Goal: Information Seeking & Learning: Compare options

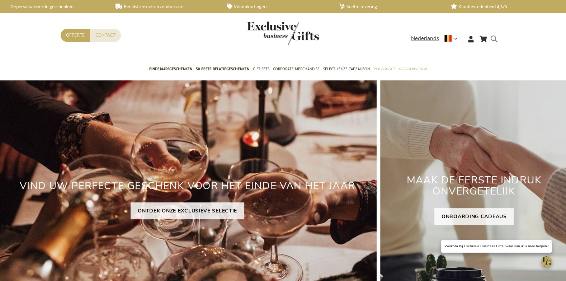
drag, startPoint x: 494, startPoint y: 39, endPoint x: 516, endPoint y: 52, distance: 26.0
click at [494, 39] on form "Search Search" at bounding box center [495, 44] width 7 height 20
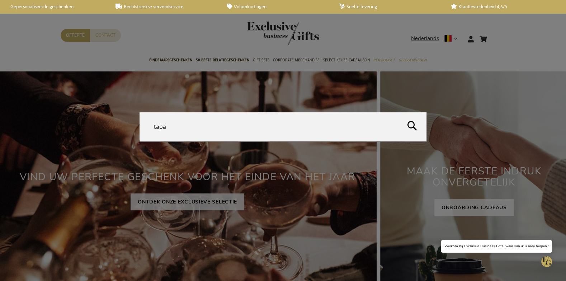
type input "tapas"
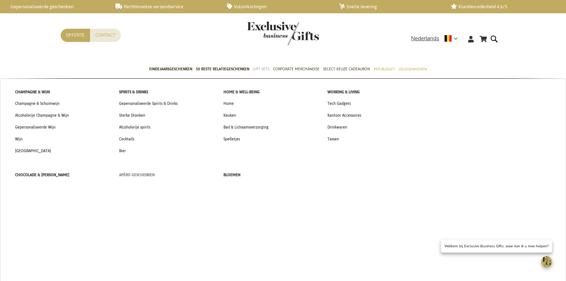
click at [128, 175] on span "Apéro Geschenken" at bounding box center [137, 175] width 36 height 8
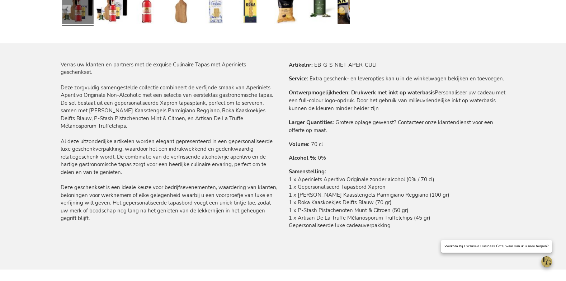
scroll to position [403, 0]
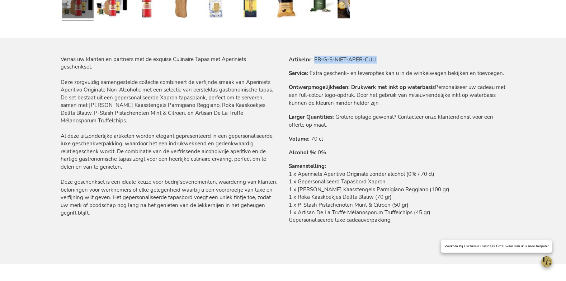
drag, startPoint x: 315, startPoint y: 59, endPoint x: 407, endPoint y: 58, distance: 91.8
click at [407, 58] on tr "Artikelnr EB-G-S-NIET-APER-CULI" at bounding box center [397, 60] width 217 height 8
copy td "EB-G-S-NIET-APER-CULI"
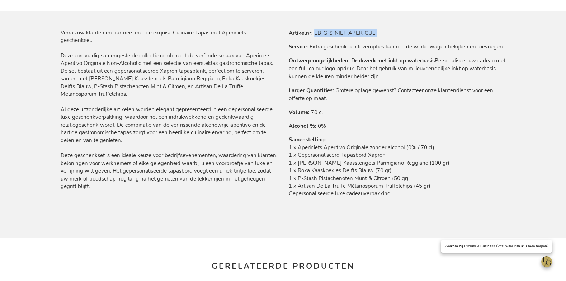
scroll to position [429, 0]
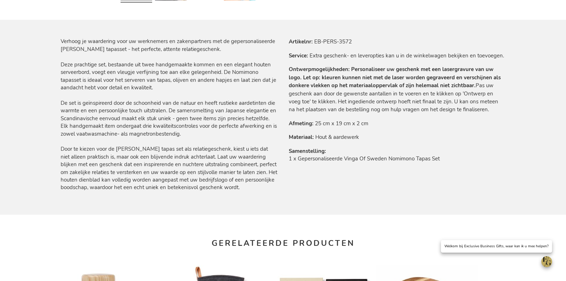
scroll to position [310, 0]
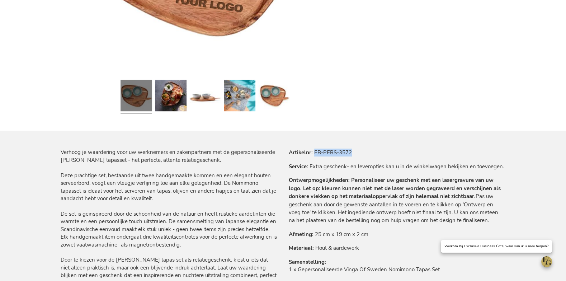
drag, startPoint x: 315, startPoint y: 152, endPoint x: 367, endPoint y: 151, distance: 52.0
click at [367, 151] on tr "Artikelnr EB-PERS-3572" at bounding box center [397, 152] width 217 height 8
copy td "EB-PERS-3572"
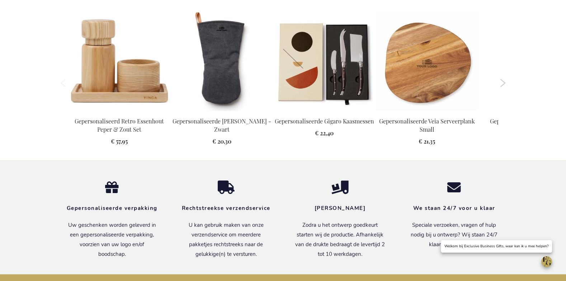
scroll to position [638, 0]
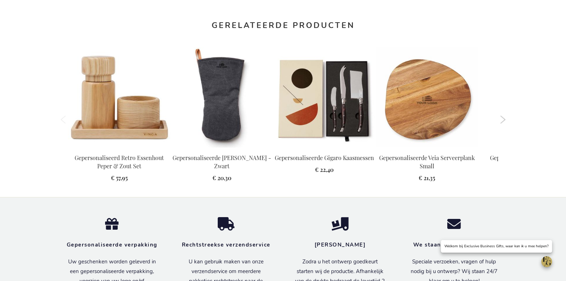
click at [504, 119] on button "Next" at bounding box center [502, 119] width 5 height 8
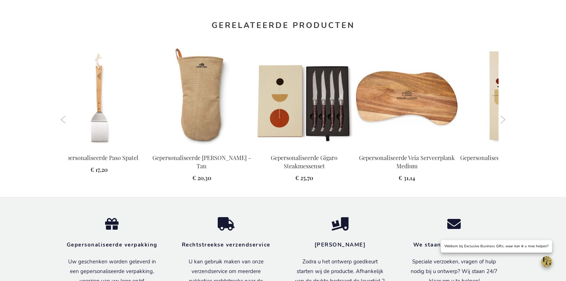
click at [503, 118] on button "Next" at bounding box center [502, 119] width 5 height 8
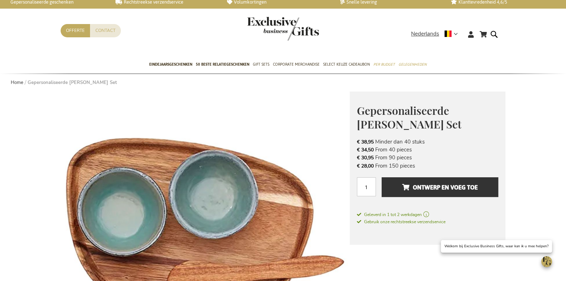
scroll to position [0, 0]
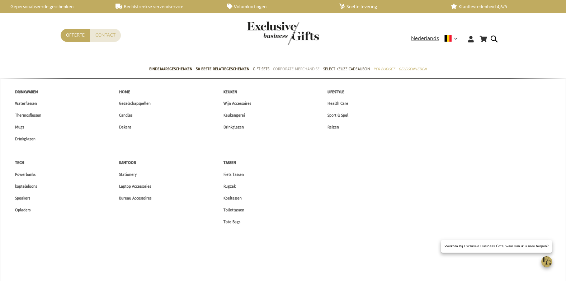
click at [292, 65] on span "Corporate Merchandise" at bounding box center [296, 69] width 47 height 8
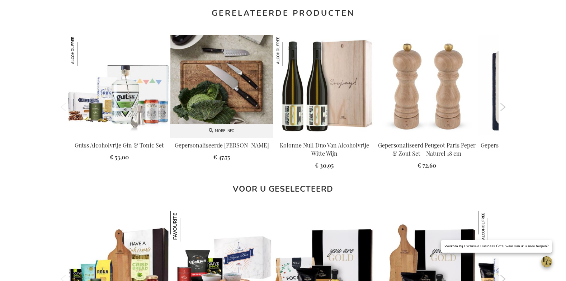
scroll to position [638, 0]
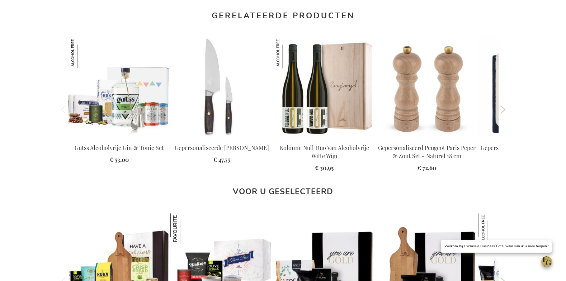
click at [504, 108] on button "Next" at bounding box center [502, 109] width 5 height 8
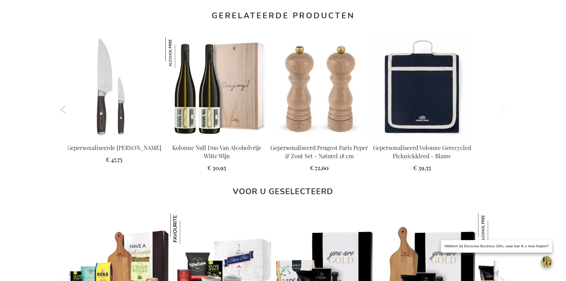
click at [504, 108] on button "Next" at bounding box center [502, 109] width 5 height 8
click at [61, 106] on ol "Previous" at bounding box center [283, 109] width 445 height 155
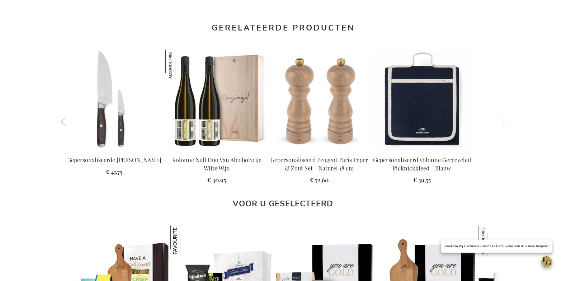
click at [63, 122] on button "Previous" at bounding box center [63, 122] width 5 height 8
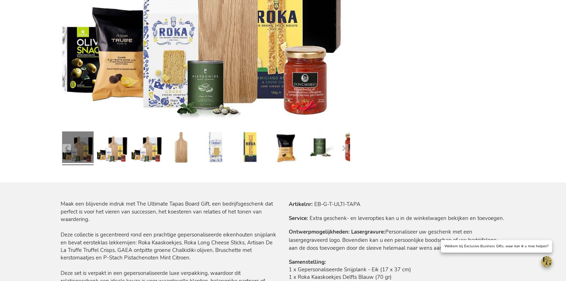
scroll to position [312, 0]
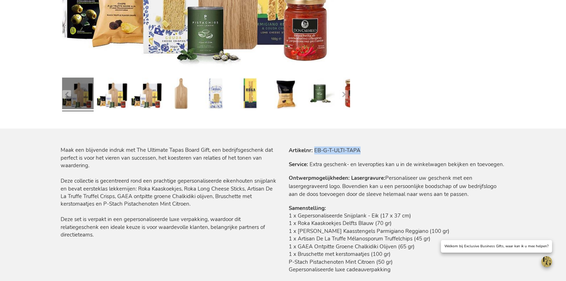
drag, startPoint x: 322, startPoint y: 150, endPoint x: 393, endPoint y: 152, distance: 70.7
click at [393, 152] on tr "Artikelnr EB-G-T-ULTI-TAPA" at bounding box center [397, 150] width 217 height 8
copy td "EB-G-T-ULTI-TAPA"
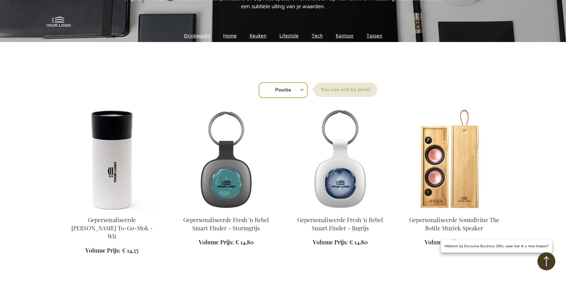
scroll to position [202, 0]
click at [264, 36] on link "Keuken" at bounding box center [258, 35] width 17 height 10
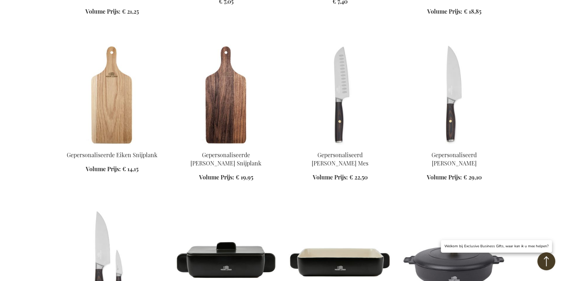
scroll to position [433, 0]
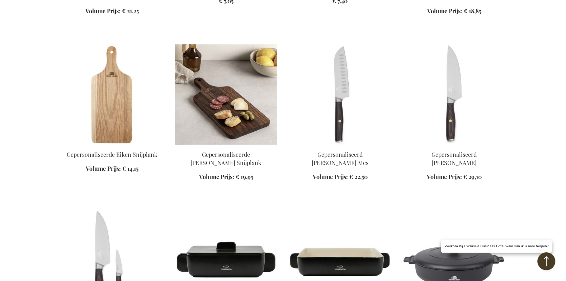
click at [242, 90] on img at bounding box center [226, 94] width 103 height 100
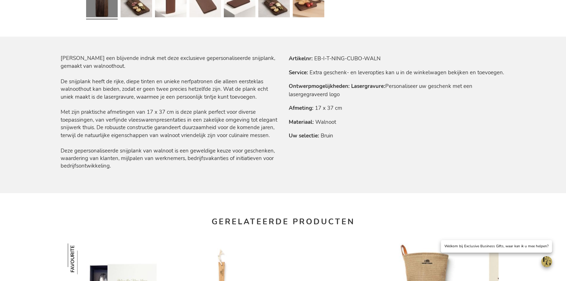
drag, startPoint x: 315, startPoint y: 56, endPoint x: 413, endPoint y: 62, distance: 98.1
click at [414, 62] on tr "Artikelnr EB-I-T-NING-CUBO-WALN" at bounding box center [397, 59] width 217 height 8
drag, startPoint x: 381, startPoint y: 60, endPoint x: 331, endPoint y: 52, distance: 50.5
click at [314, 55] on tr "Artikelnr EB-I-T-NING-CUBO-WALN" at bounding box center [397, 59] width 217 height 8
copy td "EB-I-T-NING-CUBO-WALN"
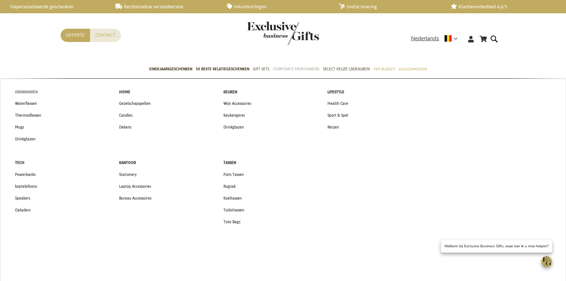
click at [36, 90] on span "Drinkwaren" at bounding box center [26, 92] width 23 height 8
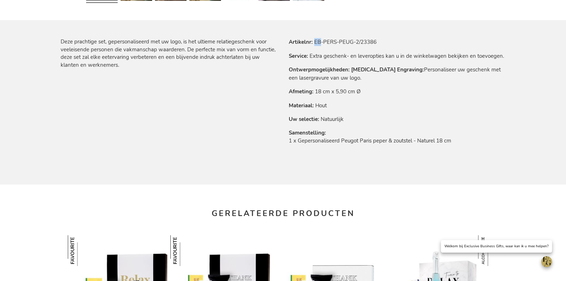
scroll to position [421, 0]
drag, startPoint x: 315, startPoint y: 42, endPoint x: 417, endPoint y: 45, distance: 101.9
click at [412, 48] on tbody "Artikelnr EB-PERS-PEUG-2/23386 Service Extra geschenk- en leveropties kan u in …" at bounding box center [397, 96] width 217 height 116
copy tbody "EB-PERS-PEUG-2/23386"
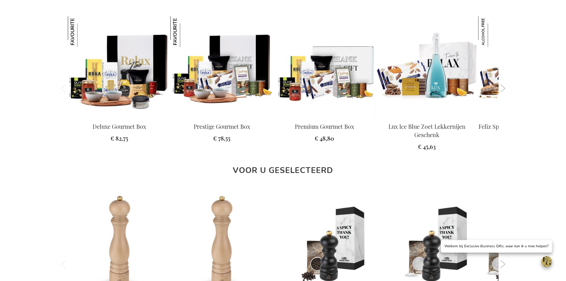
scroll to position [630, 0]
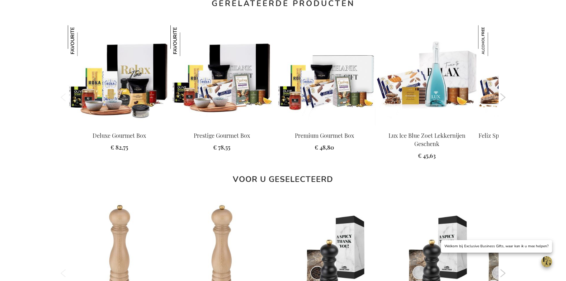
click at [501, 100] on button "Next" at bounding box center [502, 97] width 5 height 8
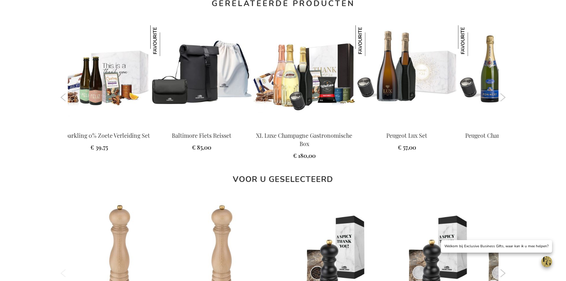
click at [501, 100] on button "Next" at bounding box center [502, 97] width 5 height 8
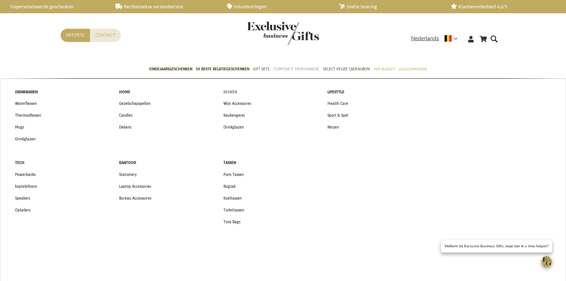
scroll to position [0, 0]
click at [133, 92] on link "Home" at bounding box center [164, 92] width 104 height 12
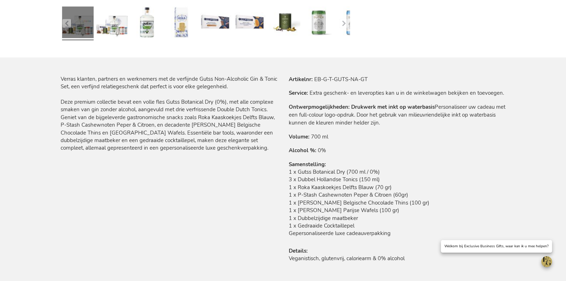
scroll to position [430, 0]
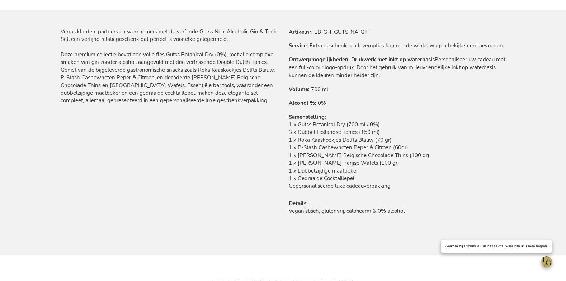
click at [0, 0] on td "EB-G-T-GUTS-NA-GT" at bounding box center [0, 0] width 0 height 0
drag, startPoint x: 324, startPoint y: 30, endPoint x: 377, endPoint y: 28, distance: 53.1
click at [378, 28] on tr "Artikelnr EB-G-T-GUTS-NA-GT" at bounding box center [397, 32] width 217 height 8
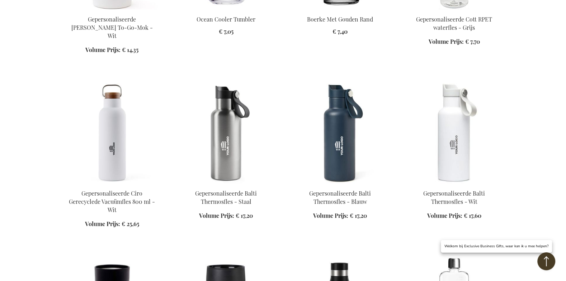
scroll to position [321, 0]
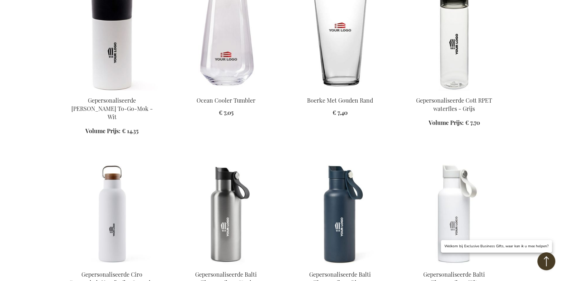
click at [251, 61] on img at bounding box center [226, 40] width 103 height 100
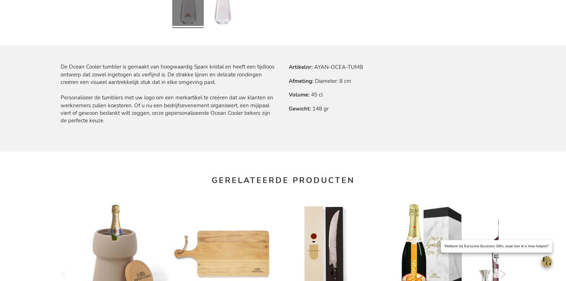
scroll to position [292, 0]
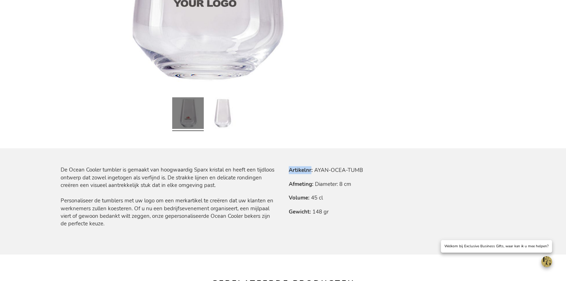
drag, startPoint x: 314, startPoint y: 170, endPoint x: 405, endPoint y: 166, distance: 90.8
click at [405, 166] on div "Meer informatie Artikelnr AYAN-OCEA-TUMB Afmeting Diameter: 8 cm Volume 45 cl G…" at bounding box center [394, 193] width 222 height 55
click at [0, 0] on td "AYAN-OCEA-TUMB" at bounding box center [0, 0] width 0 height 0
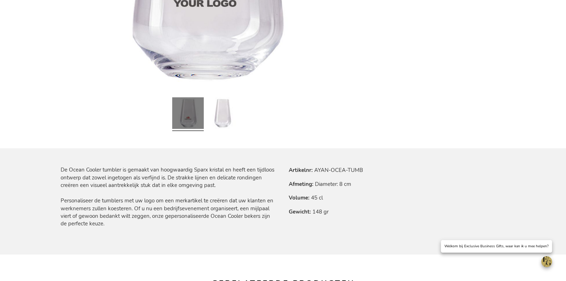
drag, startPoint x: 336, startPoint y: 168, endPoint x: 323, endPoint y: 168, distance: 13.3
click at [0, 0] on td "AYAN-OCEA-TUMB" at bounding box center [0, 0] width 0 height 0
drag, startPoint x: 317, startPoint y: 170, endPoint x: 368, endPoint y: 169, distance: 51.3
click at [368, 169] on div "Meer informatie Artikelnr AYAN-OCEA-TUMB Afmeting Diameter: 8 cm Volume 45 cl G…" at bounding box center [394, 193] width 222 height 55
click at [365, 168] on div "Meer informatie Artikelnr AYAN-OCEA-TUMB Afmeting Diameter: 8 cm Volume 45 cl G…" at bounding box center [394, 193] width 222 height 55
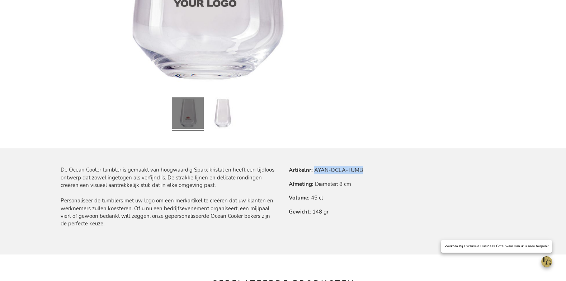
drag, startPoint x: 361, startPoint y: 169, endPoint x: 335, endPoint y: 164, distance: 26.5
click at [0, 0] on td "AYAN-OCEA-TUMB" at bounding box center [0, 0] width 0 height 0
copy td "AYAN-OCEA-TUMB"
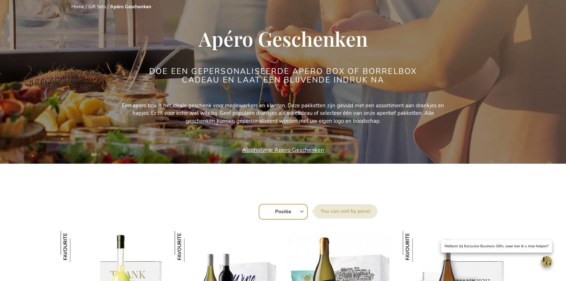
click at [254, 148] on link "Alcoholvrije Apero Geschenken" at bounding box center [283, 150] width 82 height 8
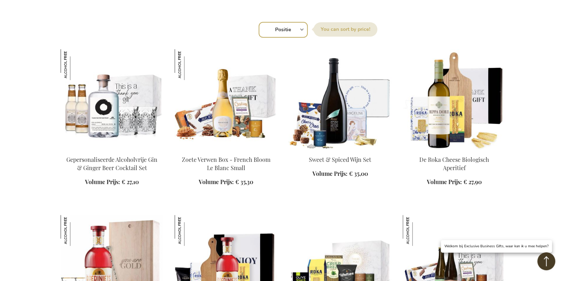
scroll to position [262, 0]
click at [292, 30] on select "Positie Best Sellers Meest bekeken Nieuw Biggest Saving Price: low to high Pric…" at bounding box center [283, 30] width 49 height 16
select select "new"
click at [259, 22] on select "Positie Best Sellers Meest bekeken Nieuw Biggest Saving Price: low to high Pric…" at bounding box center [283, 30] width 49 height 16
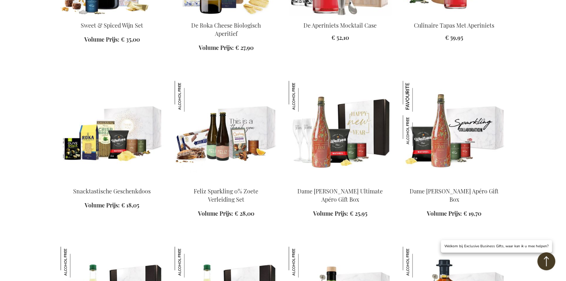
scroll to position [425, 0]
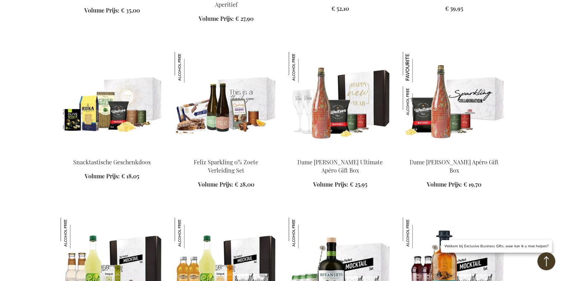
drag, startPoint x: 109, startPoint y: 98, endPoint x: 321, endPoint y: 1, distance: 232.7
click at [0, 0] on div "Winkelwagen Winkelwagen Sluiten U heeft geen product(en) in uw winkelwagen. Ga …" at bounding box center [283, 163] width 566 height 1177
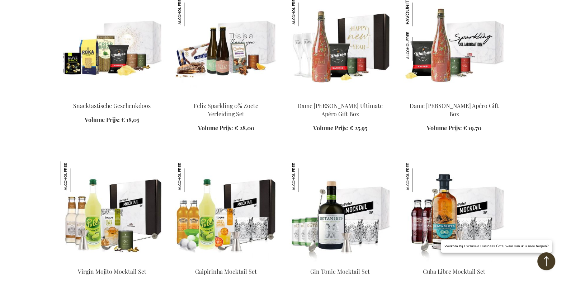
scroll to position [574, 0]
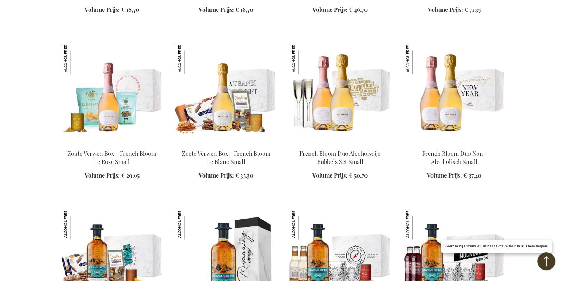
scroll to position [1090, 0]
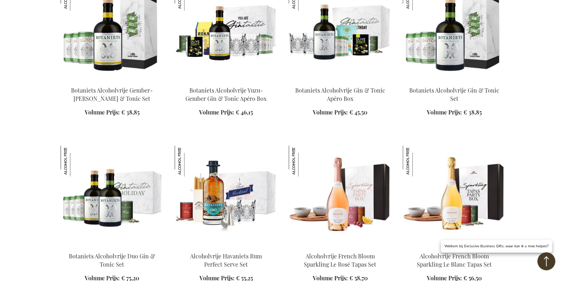
scroll to position [1834, 0]
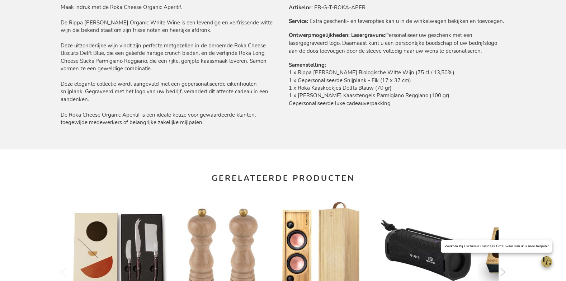
scroll to position [419, 0]
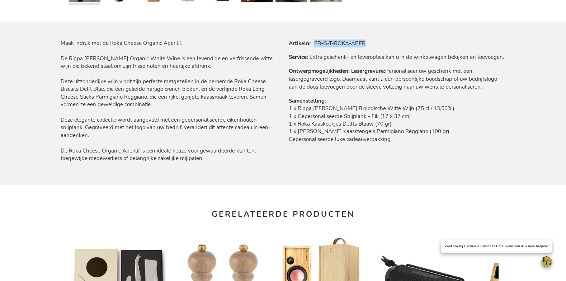
drag, startPoint x: 318, startPoint y: 42, endPoint x: 389, endPoint y: 42, distance: 71.4
click at [387, 44] on tr "Artikelnr EB-G-T-ROKA-APER" at bounding box center [397, 43] width 217 height 8
copy td "EB-G-T-ROKA-APER"
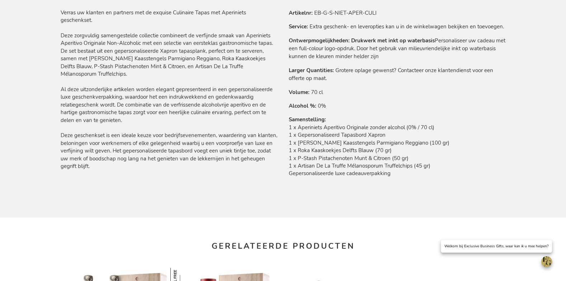
scroll to position [452, 0]
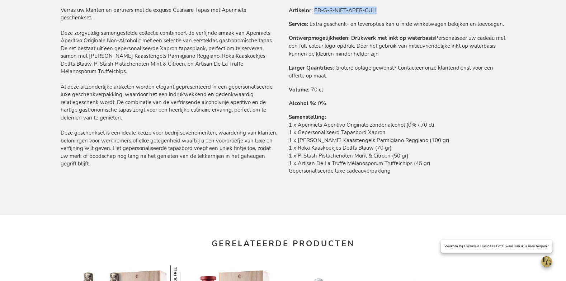
drag, startPoint x: 315, startPoint y: 8, endPoint x: 409, endPoint y: 11, distance: 94.0
click at [406, 14] on tr "Artikelnr EB-G-S-NIET-APER-CULI" at bounding box center [397, 10] width 217 height 8
copy td "EB-G-S-NIET-APER-CULI"
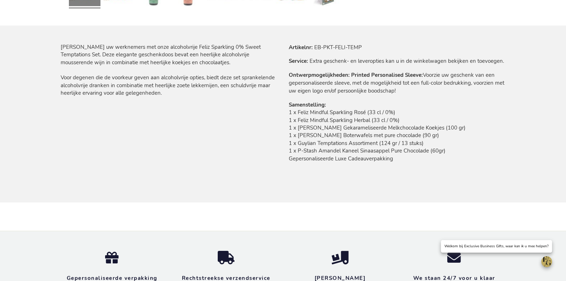
scroll to position [374, 0]
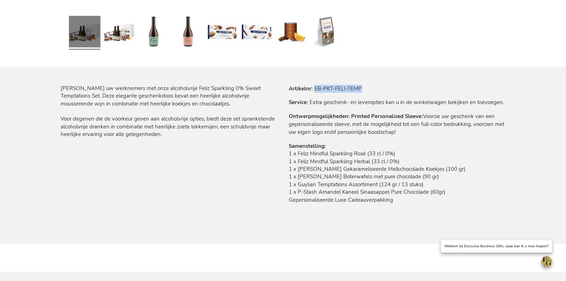
drag, startPoint x: 316, startPoint y: 88, endPoint x: 370, endPoint y: 89, distance: 54.9
click at [372, 89] on tr "Artikelnr EB-PKT-FELI-TEMP" at bounding box center [397, 89] width 217 height 8
copy td "EB-PKT-FELI-TEMP"
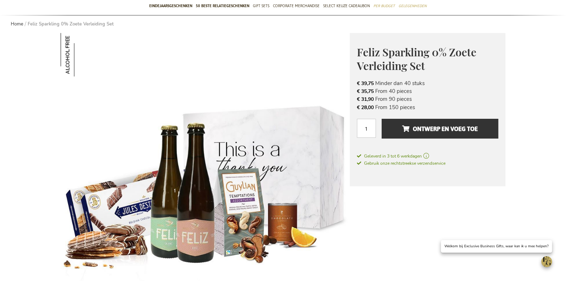
scroll to position [0, 0]
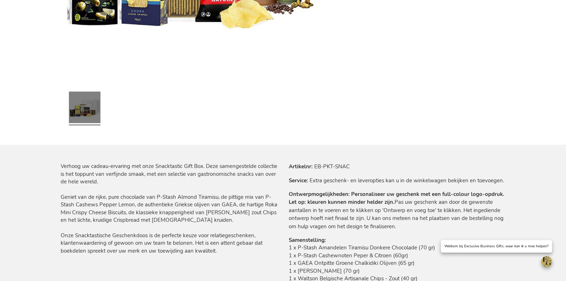
scroll to position [341, 0]
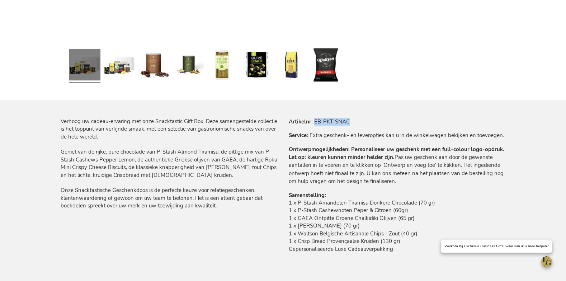
drag, startPoint x: 334, startPoint y: 121, endPoint x: 362, endPoint y: 121, distance: 28.7
click at [362, 121] on tr "Artikelnr EB-PKT-SNAC" at bounding box center [397, 122] width 217 height 8
copy td "EB-PKT-SNAC"
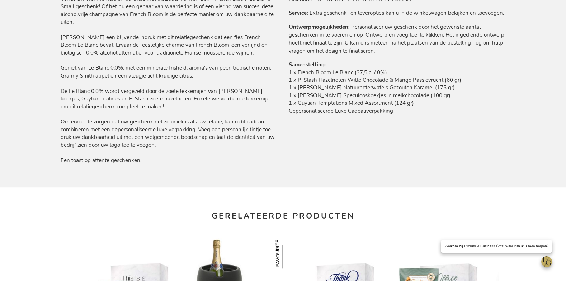
scroll to position [384, 0]
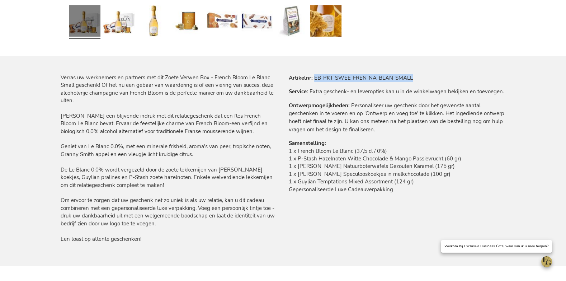
drag, startPoint x: 315, startPoint y: 77, endPoint x: 462, endPoint y: 75, distance: 147.4
click at [463, 76] on tr "Artikelnr EB-PKT-SWEE-FREN-NA-BLAN-SMALL" at bounding box center [397, 78] width 217 height 8
copy td "EB-PKT-SWEE-FREN-NA-BLAN-SMALL"
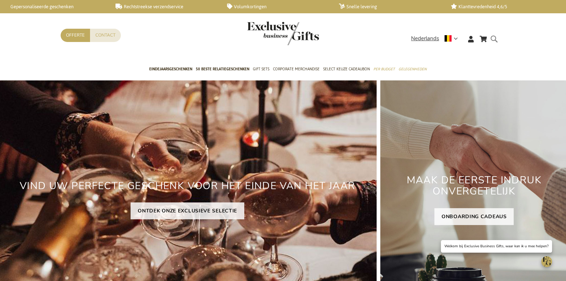
click at [492, 38] on div "Search" at bounding box center [495, 44] width 7 height 20
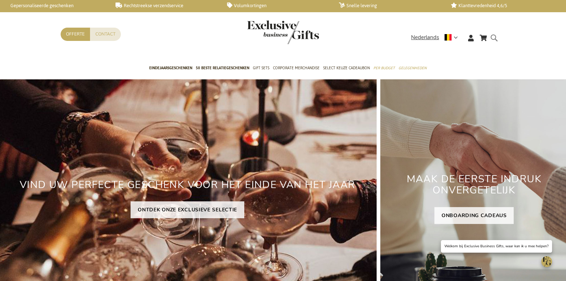
scroll to position [2, 0]
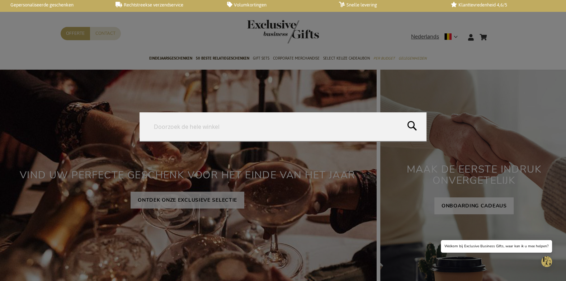
click at [495, 33] on form "Search Search" at bounding box center [495, 33] width 7 height 0
paste input "Atelier Rebul J.C.R. Scented Candle"
type input "Atelier Rebul J.C.R. Scented Candle"
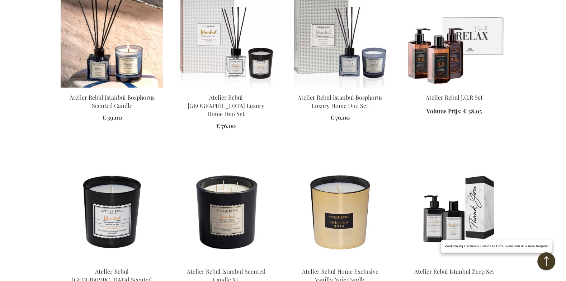
scroll to position [287, 0]
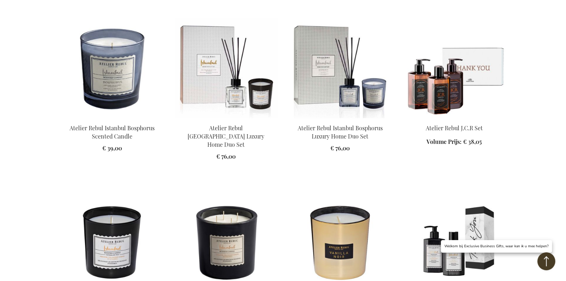
click at [468, 77] on img at bounding box center [454, 68] width 103 height 100
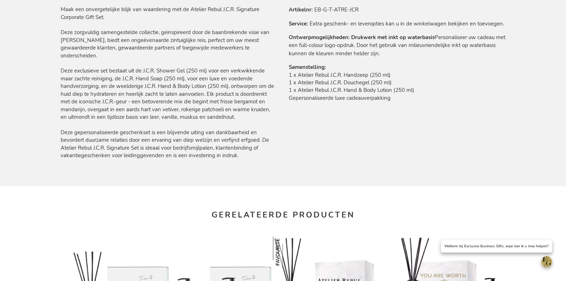
scroll to position [453, 0]
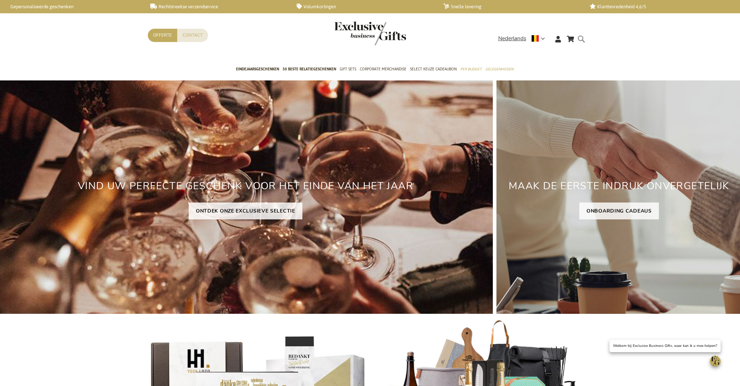
drag, startPoint x: 0, startPoint y: 0, endPoint x: 566, endPoint y: 65, distance: 569.3
click at [580, 41] on form "Search Search" at bounding box center [583, 44] width 7 height 20
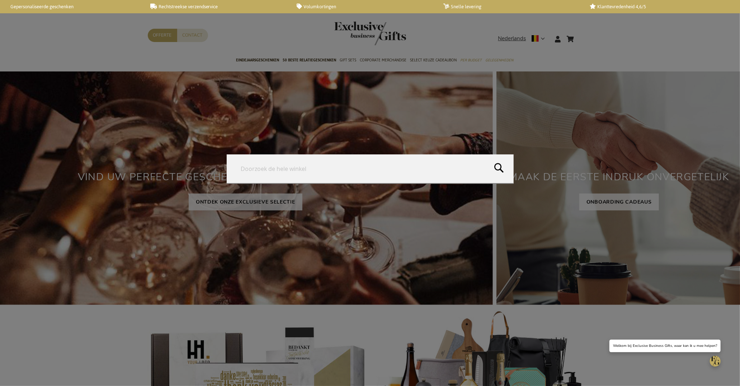
paste input "Libbey tumbler met gouden rand"
type input "Libbey tumbler met gouden rand"
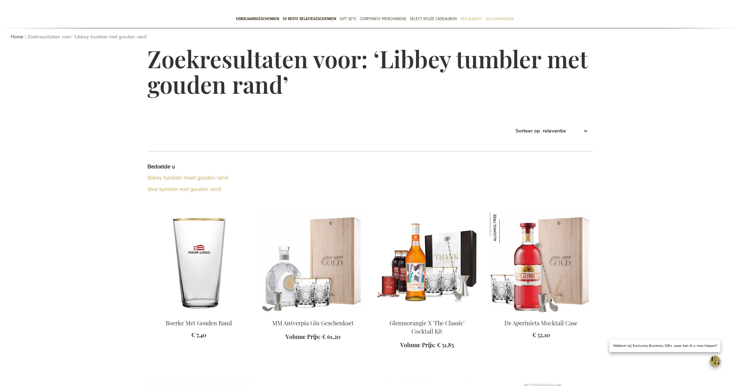
scroll to position [57, 0]
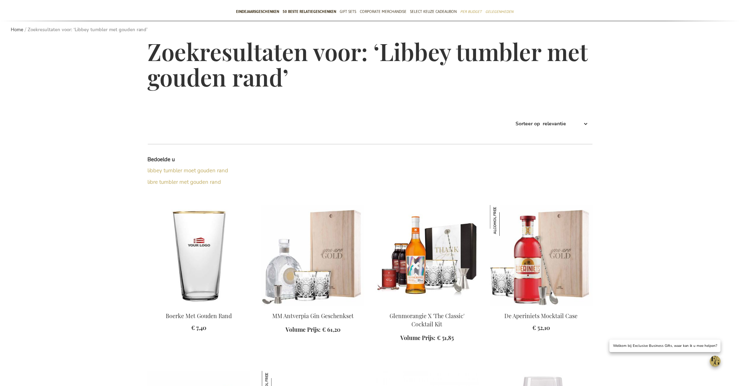
drag, startPoint x: 331, startPoint y: 238, endPoint x: 328, endPoint y: 245, distance: 7.9
click at [331, 238] on img at bounding box center [313, 255] width 103 height 100
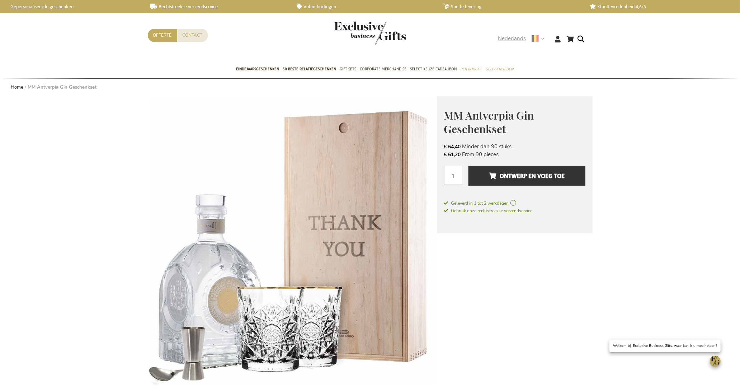
click at [511, 36] on span "Nederlands" at bounding box center [512, 38] width 28 height 8
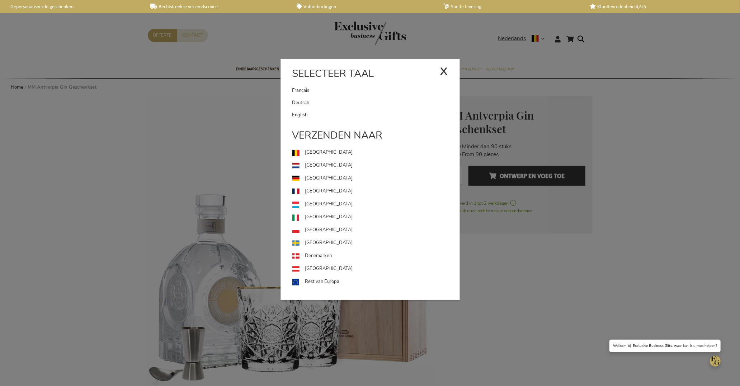
click at [365, 113] on link "English" at bounding box center [375, 115] width 167 height 12
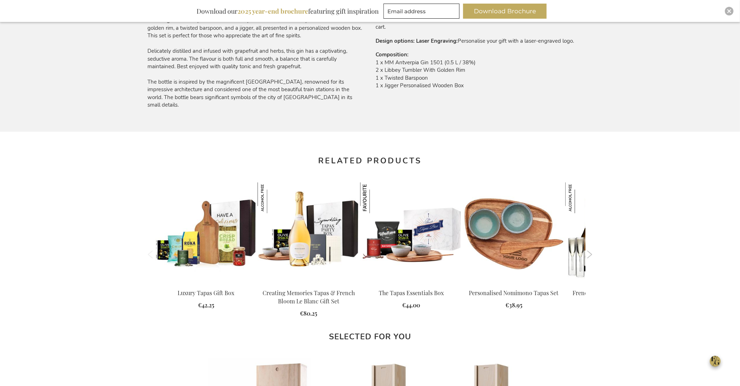
scroll to position [445, 0]
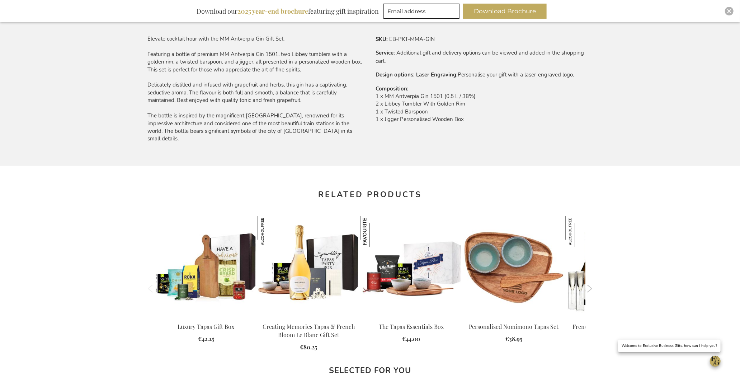
click at [412, 104] on td "1 x MM Antverpia Gin 1501 (0.5 L / 38%) 2 x Libbey Tumbler With Golden Rim 1 x …" at bounding box center [484, 110] width 217 height 34
click at [412, 105] on td "1 x MM Antverpia Gin 1501 (0.5 L / 38%) 2 x Libbey Tumbler With Golden Rim 1 x …" at bounding box center [484, 110] width 217 height 34
copy td "2 x Libbey Tumbler With Golden Rim"
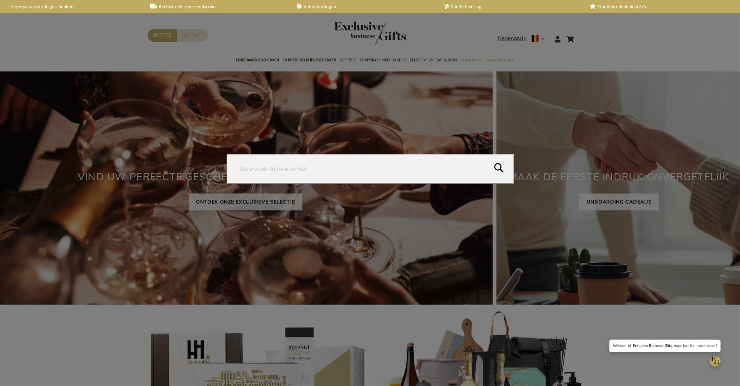
click at [585, 34] on form "Search Search" at bounding box center [583, 34] width 7 height 0
type input "kaars"
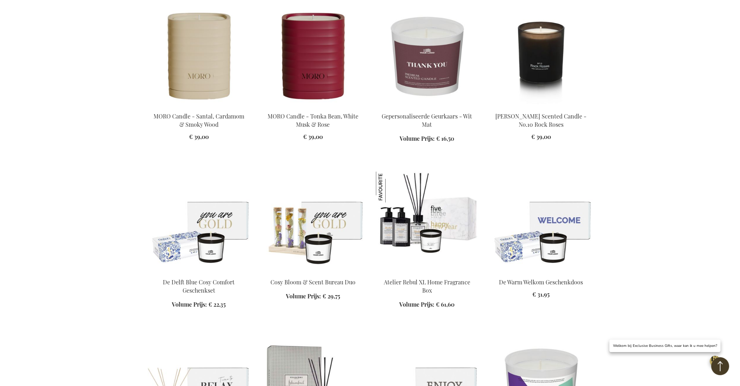
click at [456, 72] on img at bounding box center [427, 56] width 103 height 100
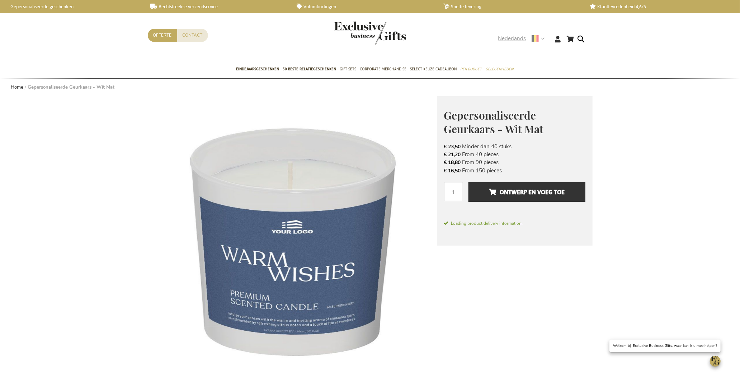
click at [502, 40] on span "Nederlands" at bounding box center [512, 38] width 28 height 8
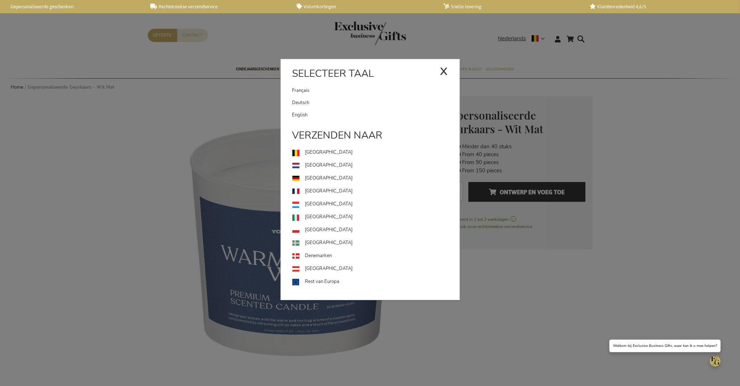
click at [357, 109] on link "English" at bounding box center [375, 115] width 167 height 12
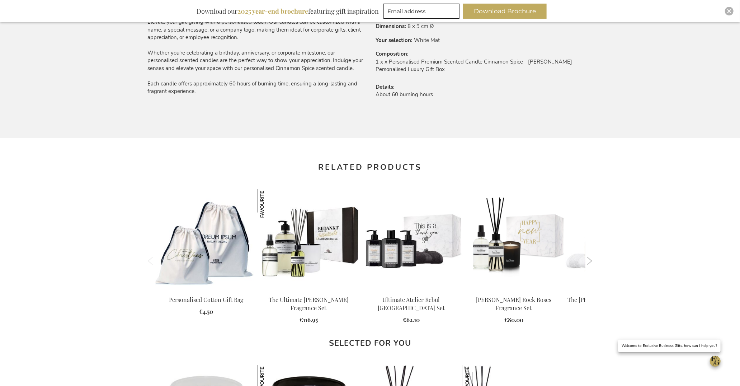
scroll to position [520, 0]
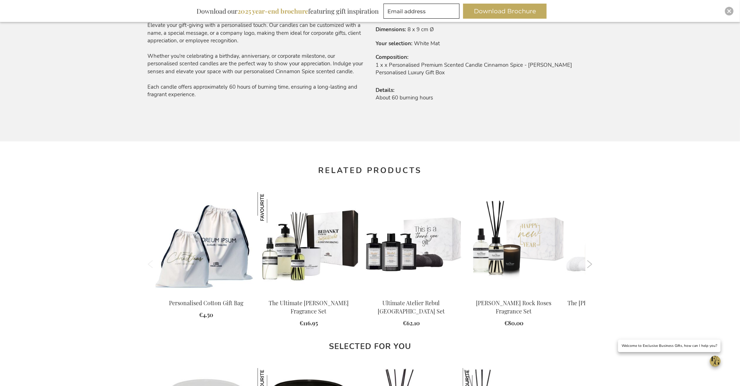
click at [447, 65] on td "1 x x Personalised Premium Scented Candle Cinnamon Spice - [PERSON_NAME] Person…" at bounding box center [484, 70] width 217 height 19
click at [434, 63] on td "1 x x Personalised Premium Scented Candle Cinnamon Spice - White Matt Personali…" at bounding box center [484, 70] width 217 height 19
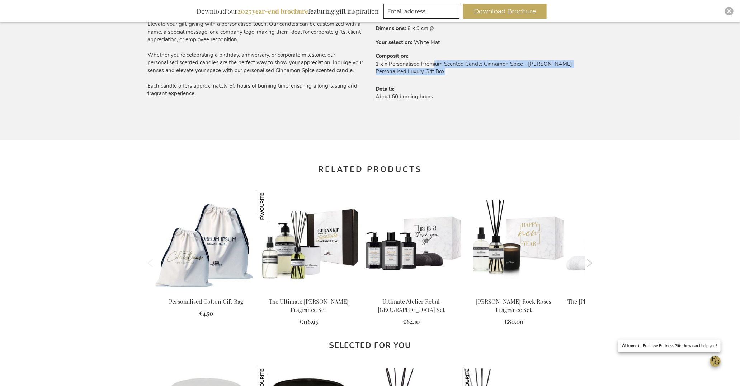
click at [434, 62] on td "1 x x Personalised Premium Scented Candle Cinnamon Spice - White Matt Personali…" at bounding box center [484, 69] width 217 height 19
click at [433, 63] on td "1 x x Personalised Premium Scented Candle Cinnamon Spice - White Matt Personali…" at bounding box center [484, 70] width 217 height 19
click at [433, 63] on td "1 x x Personalised Premium Scented Candle Cinnamon Spice - White Matt Personali…" at bounding box center [484, 69] width 217 height 19
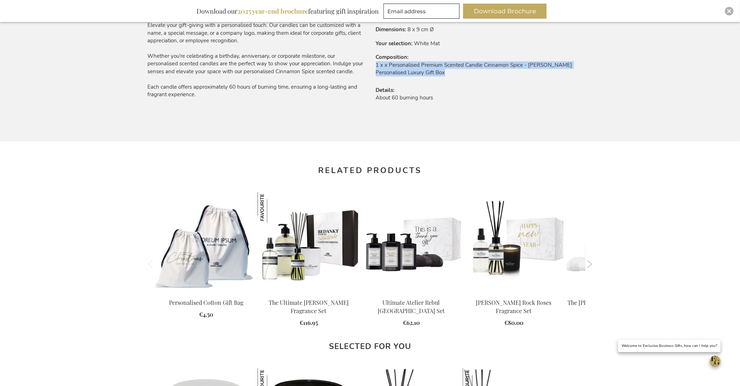
click at [433, 63] on td "1 x x Personalised Premium Scented Candle Cinnamon Spice - White Matt Personali…" at bounding box center [484, 70] width 217 height 19
copy tbody "1 x x Personalised Premium Scented Candle Cinnamon Spice - White Matt Personali…"
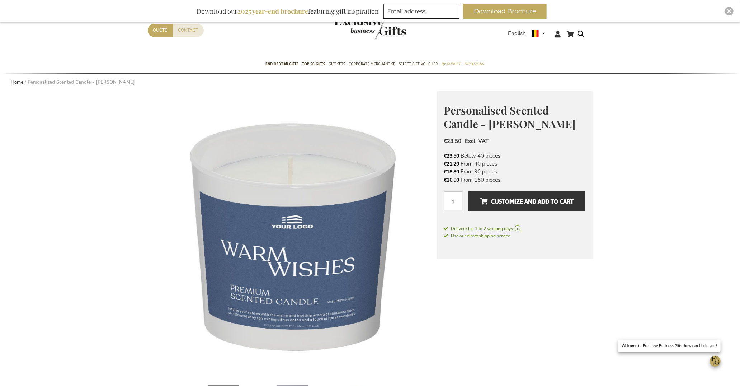
scroll to position [0, 0]
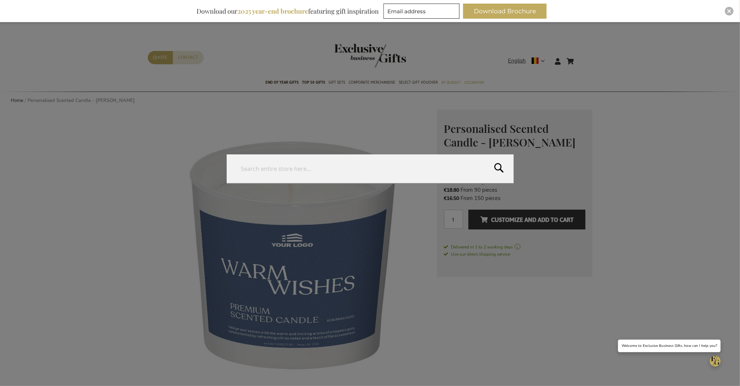
click at [582, 57] on form "Search Search" at bounding box center [583, 57] width 7 height 0
paste input "Personalised Premium Scented Candle Cinnamon Spice - Black Matt"
type input "Personalised Premium Scented Candle Cinnamon Spice - Black Matt"
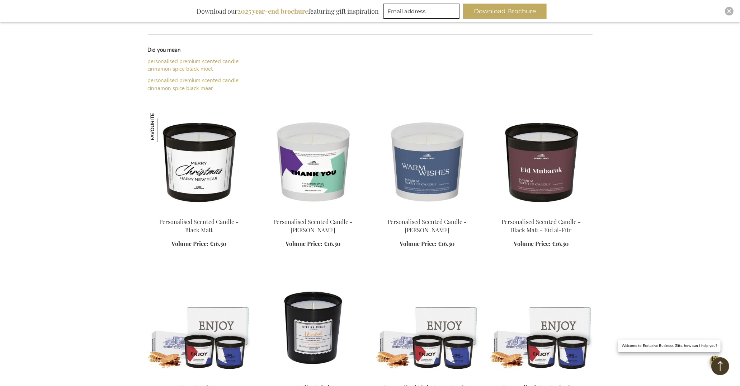
click at [176, 160] on img at bounding box center [199, 161] width 103 height 100
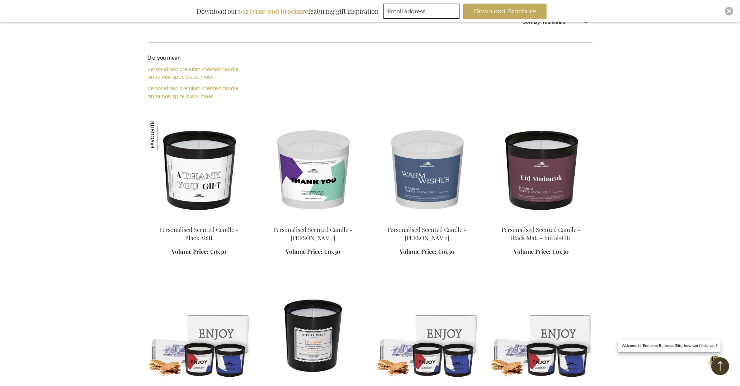
scroll to position [212, 0]
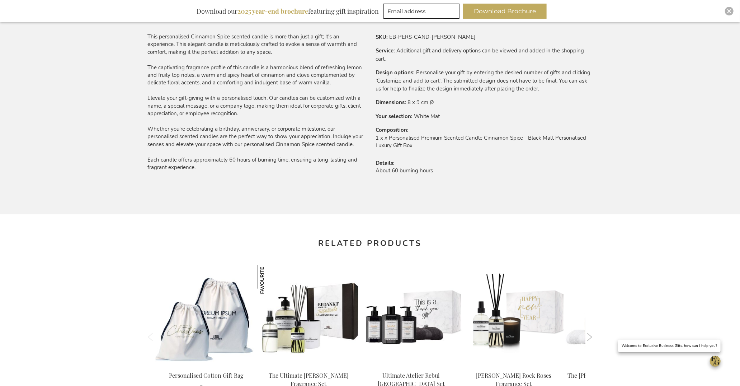
scroll to position [354, 0]
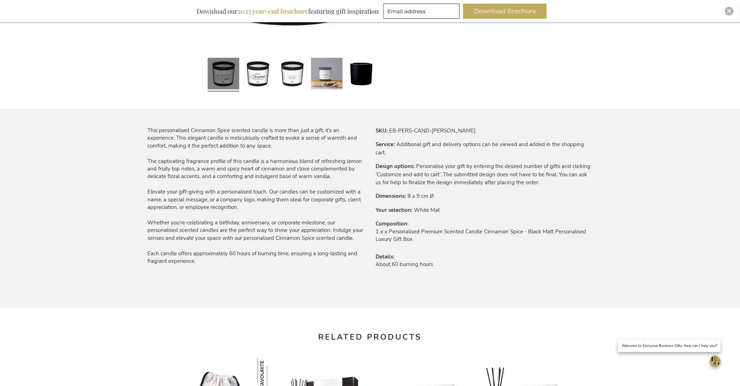
drag, startPoint x: 178, startPoint y: 162, endPoint x: 350, endPoint y: 176, distance: 172.8
click at [350, 176] on div "This personalised Cinnamon Spice scented candle is more than just a gift; it's …" at bounding box center [256, 196] width 217 height 138
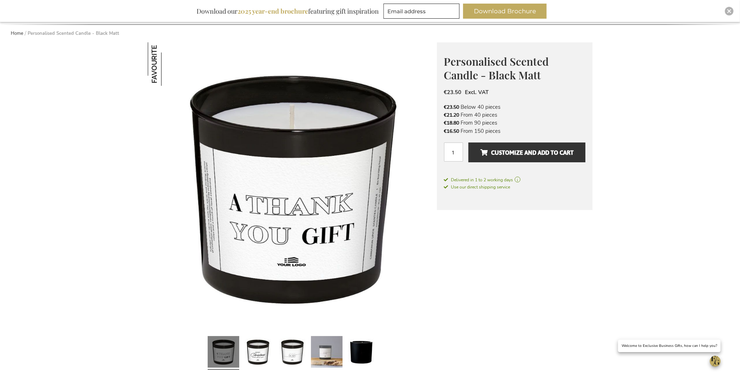
scroll to position [11, 0]
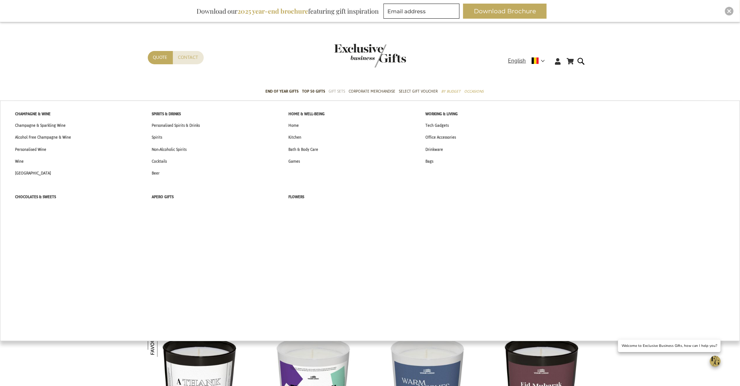
click at [335, 93] on span "Gift Sets" at bounding box center [337, 92] width 16 height 8
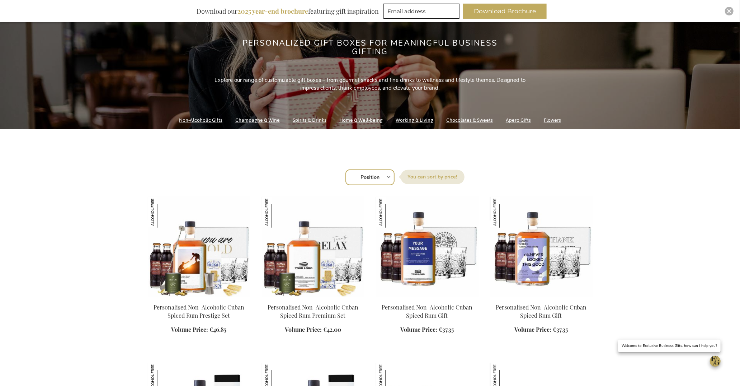
click at [359, 174] on select "Position Best Sellers Most Viewed New Biggest Saving Price: low to high Price: …" at bounding box center [369, 177] width 49 height 16
select select "new"
click at [345, 169] on select "Position Best Sellers Most Viewed New Biggest Saving Price: low to high Price: …" at bounding box center [369, 177] width 49 height 16
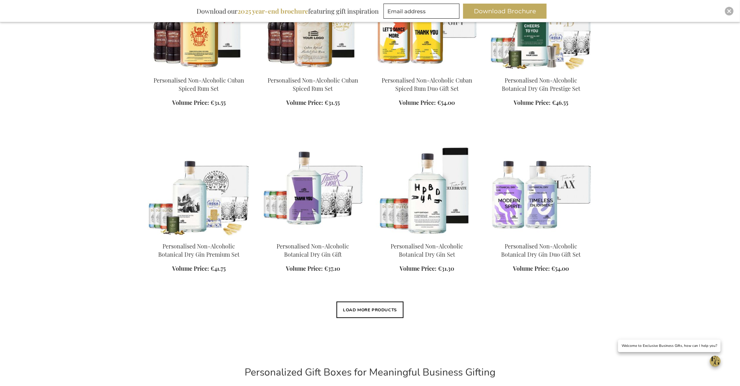
scroll to position [598, 0]
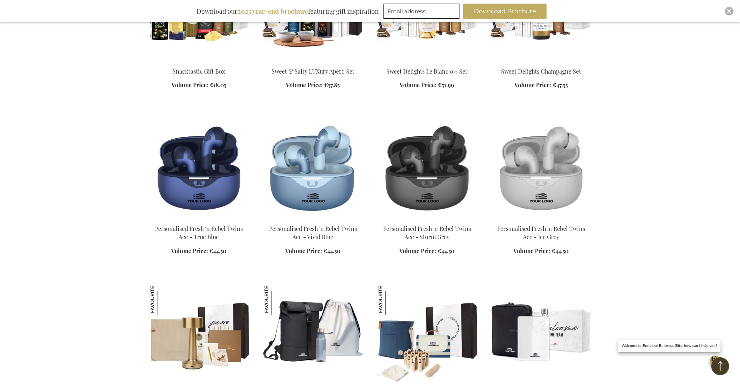
scroll to position [9107, 0]
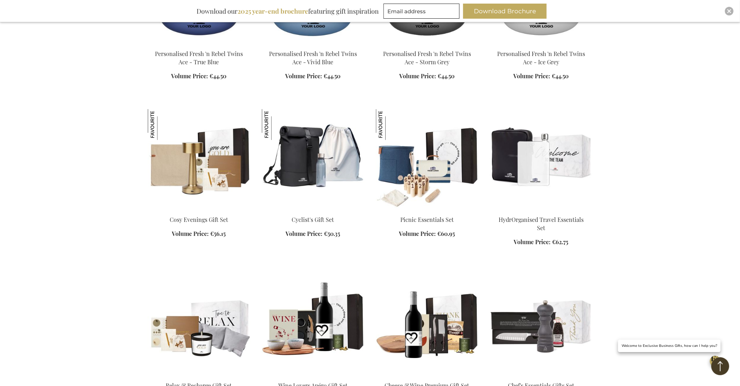
scroll to position [9283, 0]
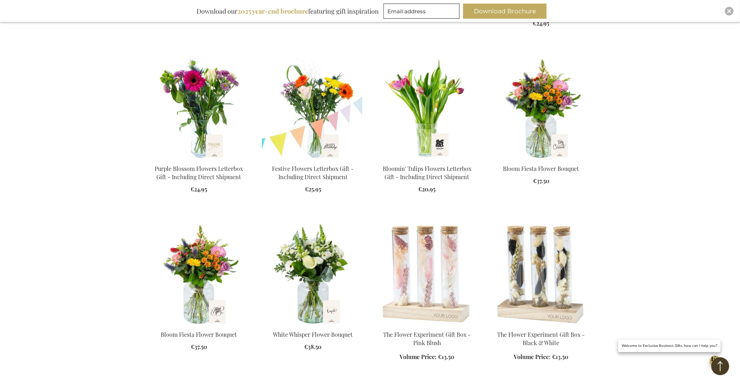
scroll to position [4036, 0]
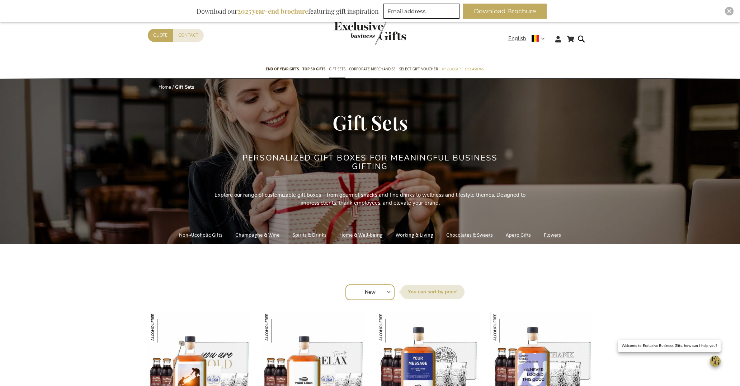
select select "new"
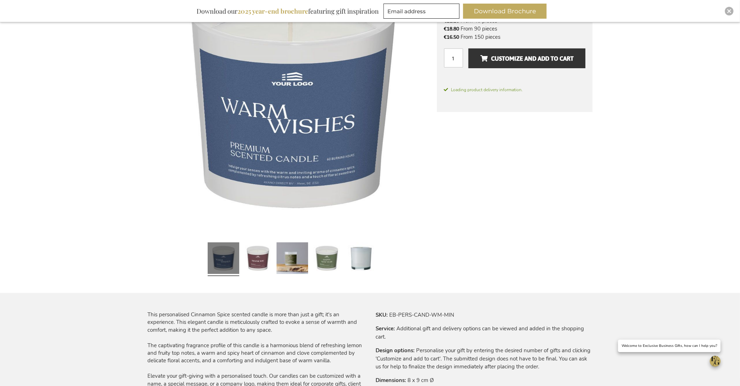
scroll to position [310, 0]
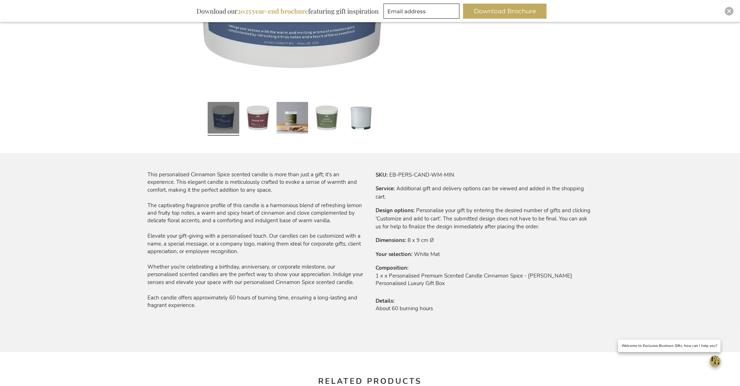
click at [416, 307] on td "About 60 burning hours" at bounding box center [484, 309] width 217 height 11
click at [416, 308] on td "About 60 burning hours" at bounding box center [484, 309] width 217 height 11
click at [416, 307] on td "About 60 burning hours" at bounding box center [484, 309] width 217 height 11
click at [416, 308] on td "About 60 burning hours" at bounding box center [484, 309] width 217 height 11
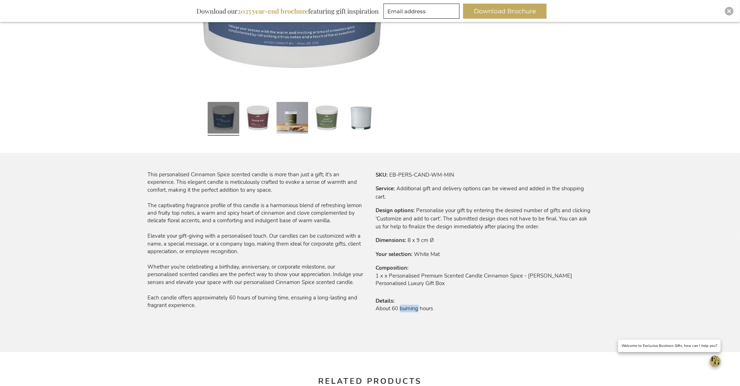
click at [417, 308] on td "About 60 burning hours" at bounding box center [484, 309] width 217 height 11
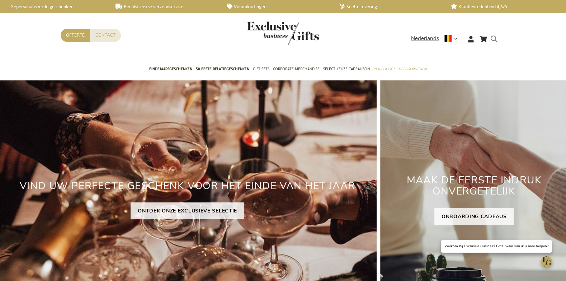
click at [495, 36] on form "Search Search" at bounding box center [495, 44] width 7 height 20
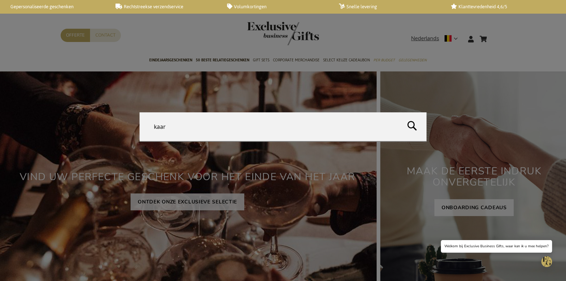
type input "kaars"
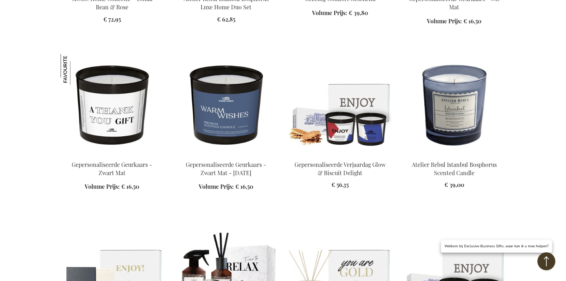
scroll to position [686, 0]
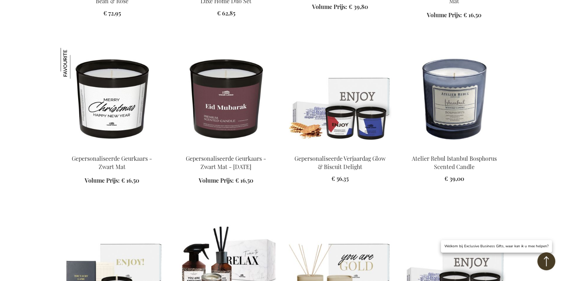
click at [134, 101] on img at bounding box center [112, 98] width 103 height 100
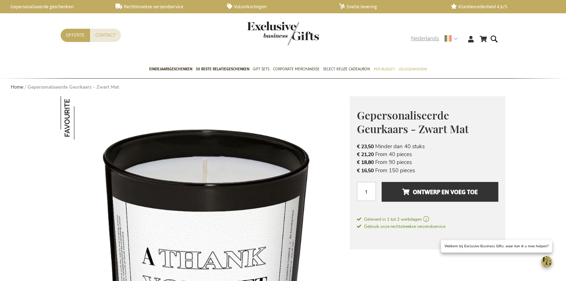
click at [434, 36] on span "Nederlands" at bounding box center [425, 38] width 28 height 8
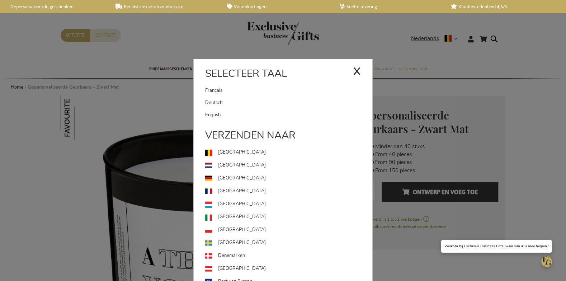
click at [278, 110] on link "English" at bounding box center [288, 115] width 167 height 12
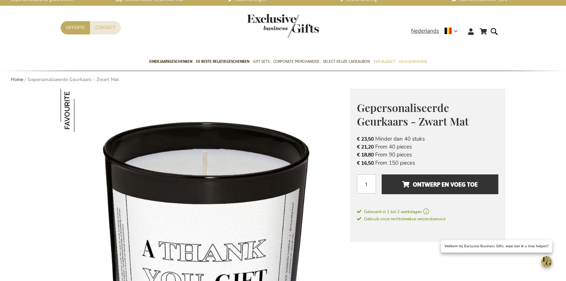
scroll to position [8, 0]
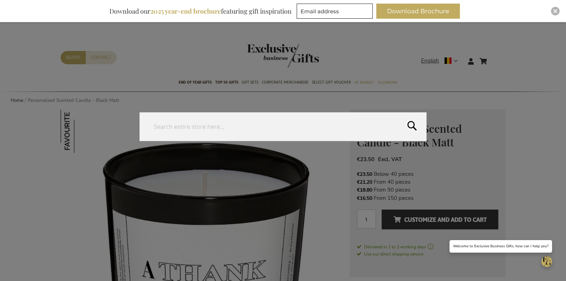
click at [497, 57] on form "Search Search" at bounding box center [495, 57] width 7 height 0
type input "candle"
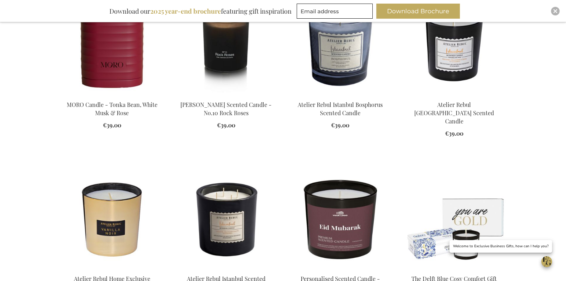
scroll to position [553, 0]
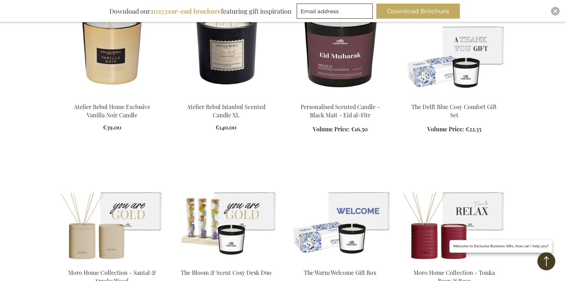
click at [468, 63] on img at bounding box center [454, 46] width 103 height 100
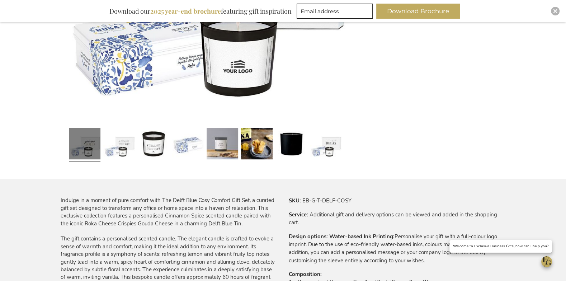
scroll to position [274, 0]
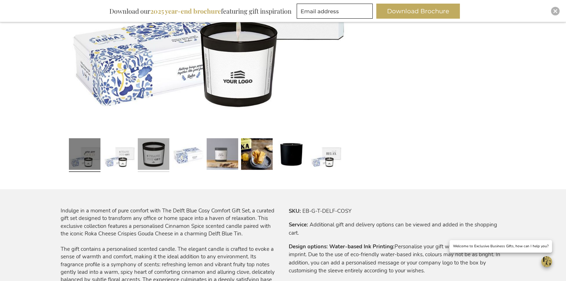
click at [155, 154] on link at bounding box center [154, 154] width 32 height 39
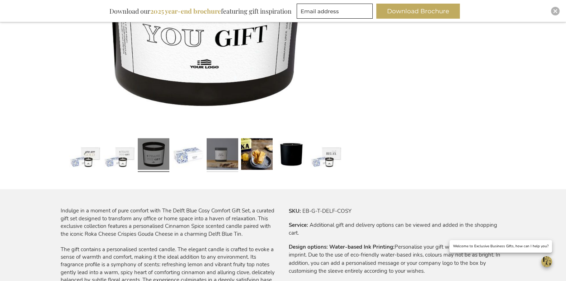
click at [215, 158] on link at bounding box center [223, 155] width 32 height 39
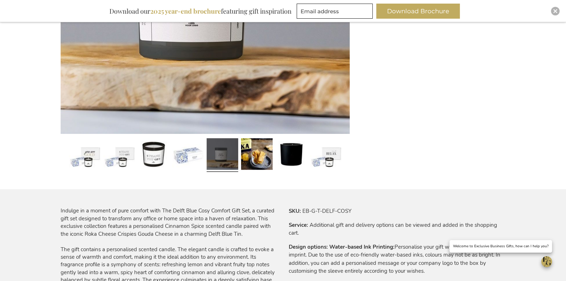
drag, startPoint x: 289, startPoint y: 152, endPoint x: 280, endPoint y: 134, distance: 19.6
click at [289, 152] on link at bounding box center [291, 155] width 32 height 39
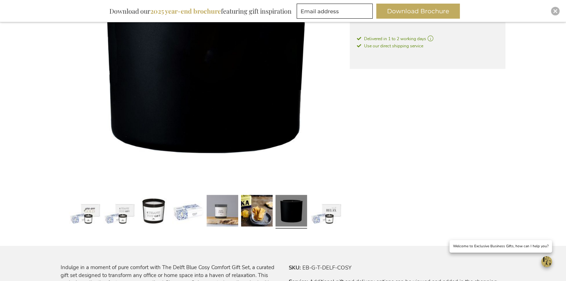
scroll to position [0, 0]
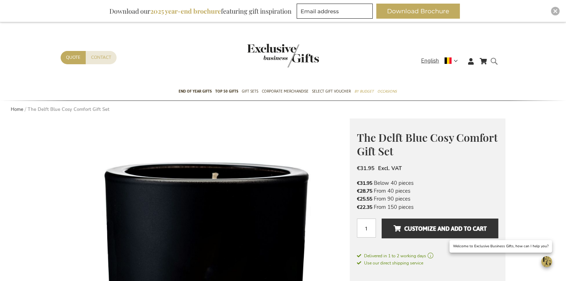
click at [497, 59] on form "Search Search" at bounding box center [495, 67] width 7 height 20
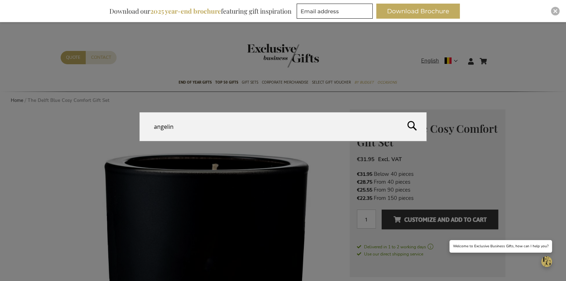
type input "[PERSON_NAME]"
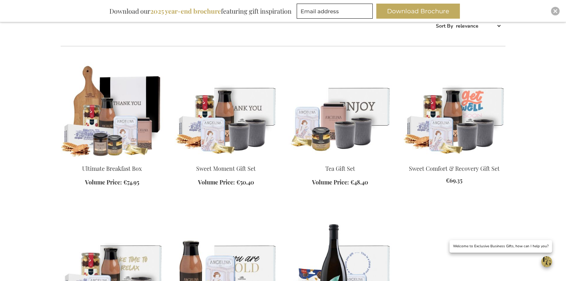
scroll to position [137, 0]
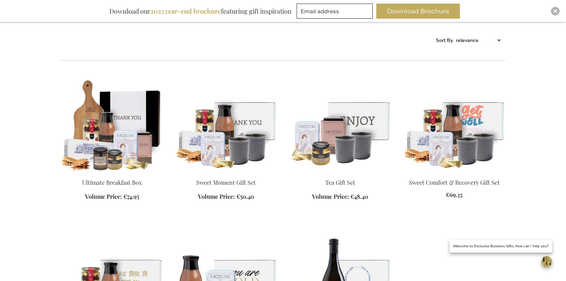
click at [141, 125] on img at bounding box center [112, 122] width 103 height 100
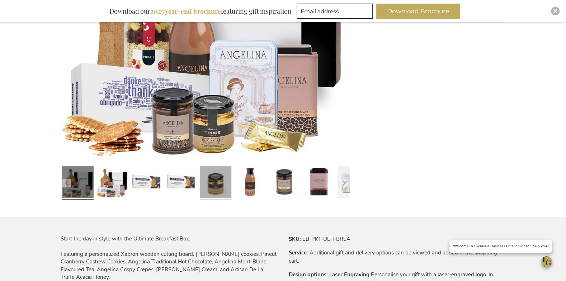
scroll to position [232, 0]
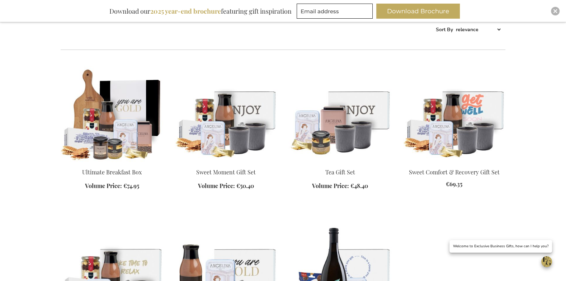
scroll to position [137, 0]
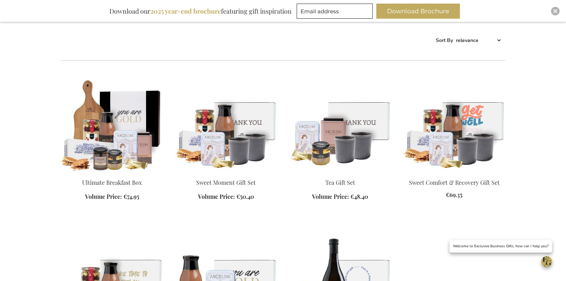
click at [323, 141] on img at bounding box center [340, 122] width 103 height 100
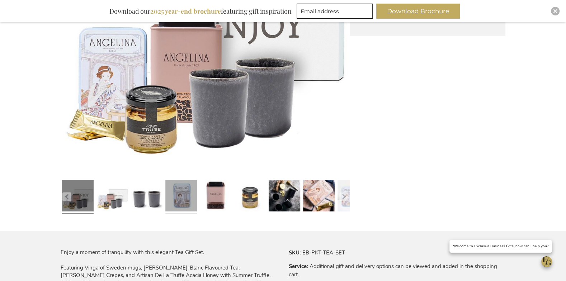
click at [185, 193] on link at bounding box center [181, 196] width 32 height 39
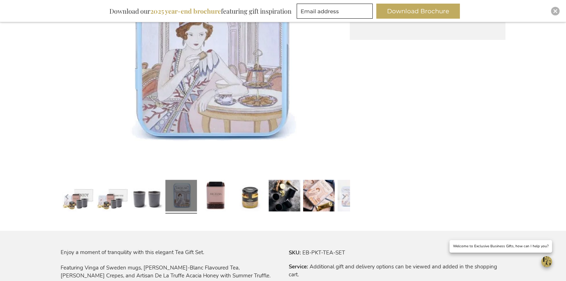
scroll to position [232, 0]
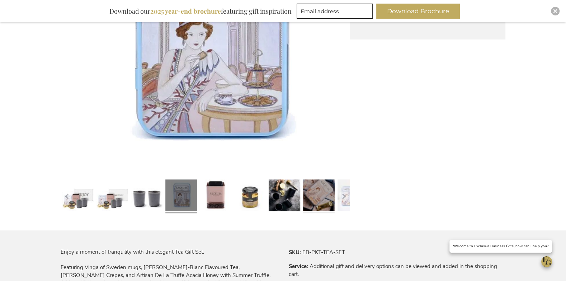
drag, startPoint x: 322, startPoint y: 197, endPoint x: 313, endPoint y: 185, distance: 14.4
click at [322, 197] on link at bounding box center [319, 196] width 32 height 39
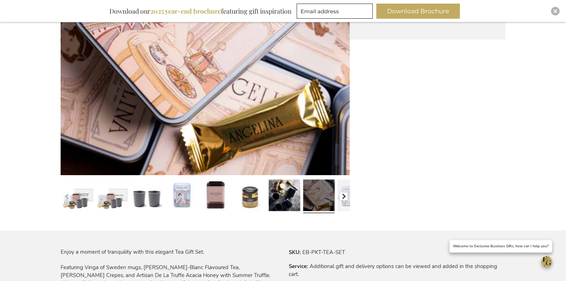
click at [343, 198] on button "button" at bounding box center [343, 196] width 9 height 9
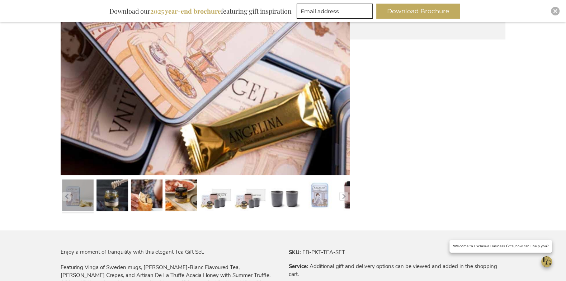
click at [92, 200] on link at bounding box center [78, 196] width 32 height 39
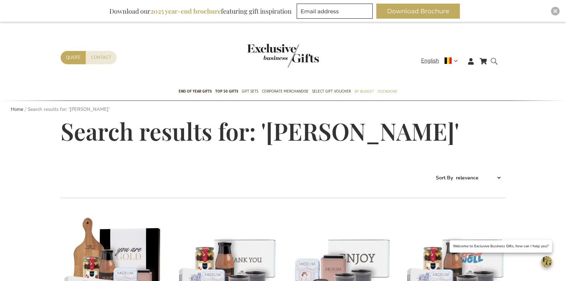
click at [496, 59] on form "Search [PERSON_NAME] Search" at bounding box center [495, 67] width 7 height 20
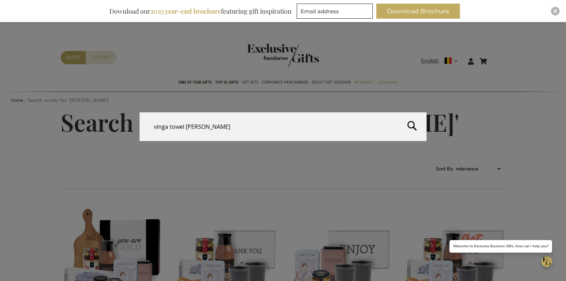
click at [199, 127] on input "vinga towel [PERSON_NAME]" at bounding box center [283, 126] width 287 height 29
click at [198, 128] on input "vinga towel [PERSON_NAME]" at bounding box center [283, 126] width 287 height 29
click at [194, 127] on input "vinga towel [PERSON_NAME]" at bounding box center [283, 126] width 287 height 29
type input "vinga towel birch"
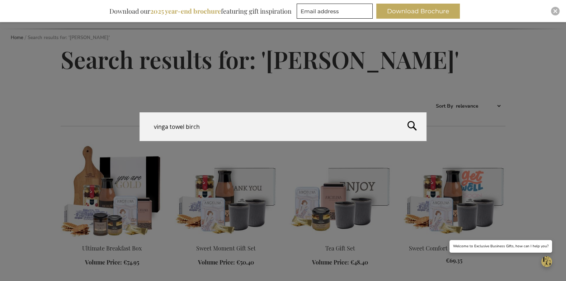
scroll to position [126, 0]
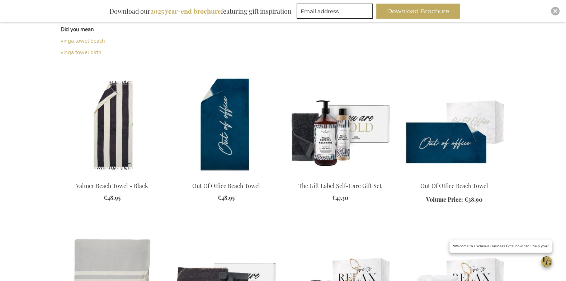
scroll to position [232, 0]
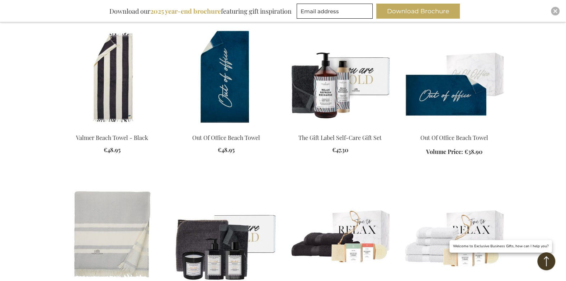
drag, startPoint x: 343, startPoint y: 88, endPoint x: 336, endPoint y: 98, distance: 11.5
click at [343, 88] on img at bounding box center [340, 77] width 103 height 100
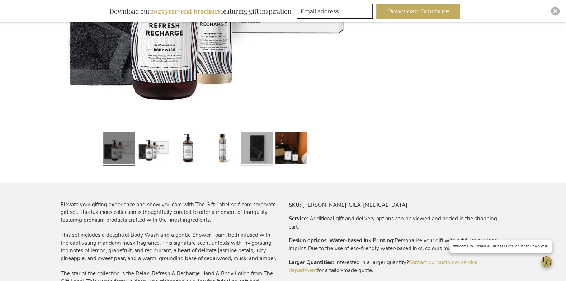
click at [262, 142] on link at bounding box center [257, 148] width 32 height 39
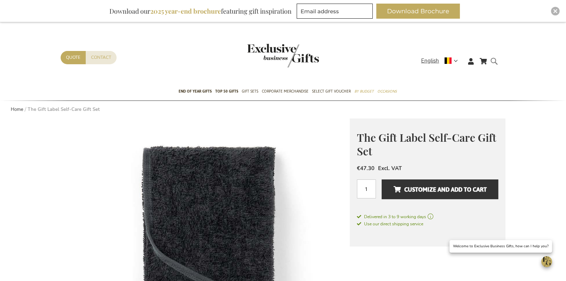
click at [494, 62] on form "Search Search" at bounding box center [495, 67] width 7 height 20
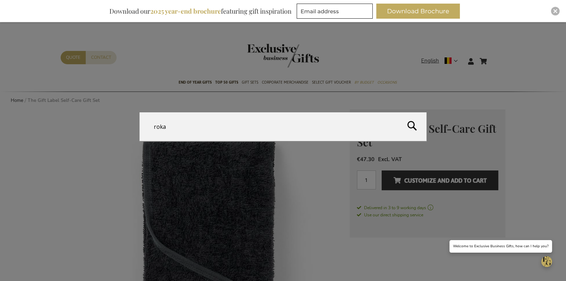
type input "roka p"
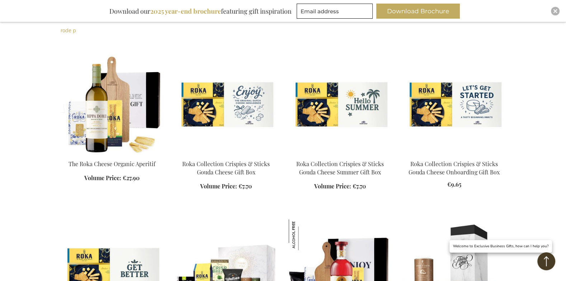
drag, startPoint x: 0, startPoint y: 0, endPoint x: 140, endPoint y: 97, distance: 170.6
click at [115, 99] on img at bounding box center [112, 103] width 103 height 100
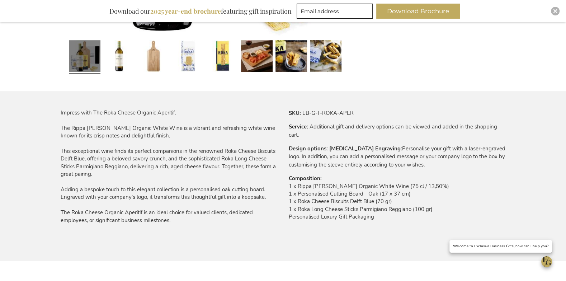
scroll to position [301, 0]
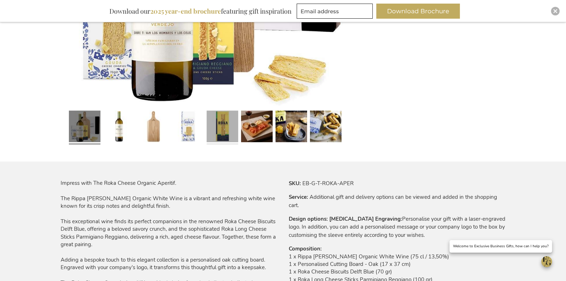
drag, startPoint x: 231, startPoint y: 138, endPoint x: 225, endPoint y: 136, distance: 7.3
click at [231, 138] on link at bounding box center [223, 127] width 32 height 39
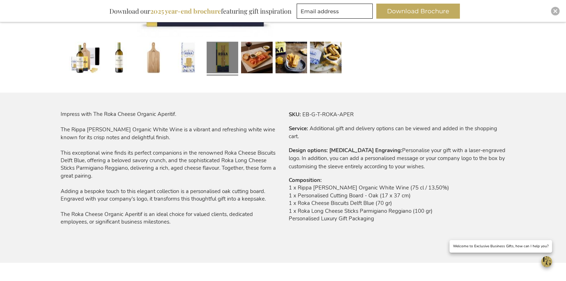
scroll to position [198, 0]
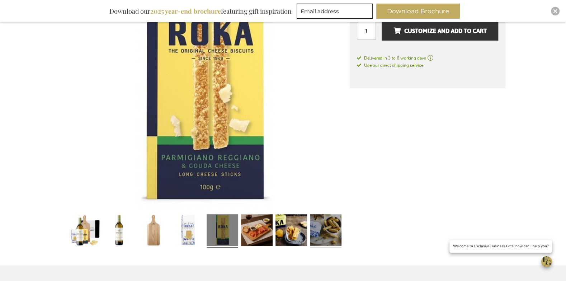
click at [328, 226] on link at bounding box center [326, 231] width 32 height 39
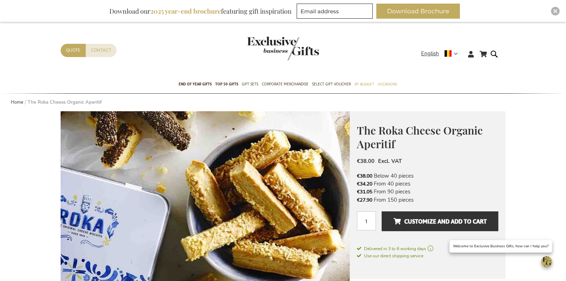
scroll to position [0, 0]
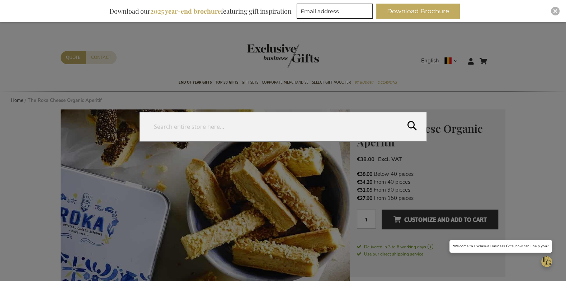
click at [493, 57] on form "Search Search" at bounding box center [495, 57] width 7 height 0
type input "golden rim"
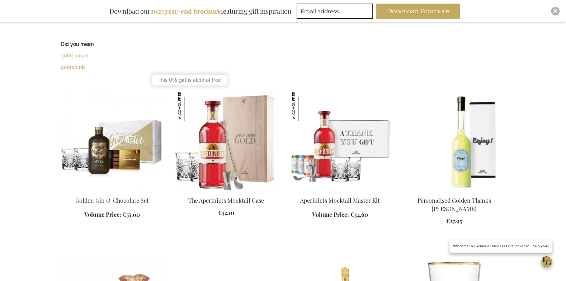
scroll to position [171, 0]
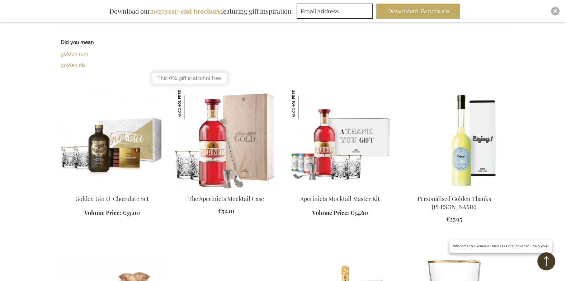
drag, startPoint x: 217, startPoint y: 143, endPoint x: 195, endPoint y: 134, distance: 23.3
click at [217, 143] on img at bounding box center [226, 138] width 103 height 100
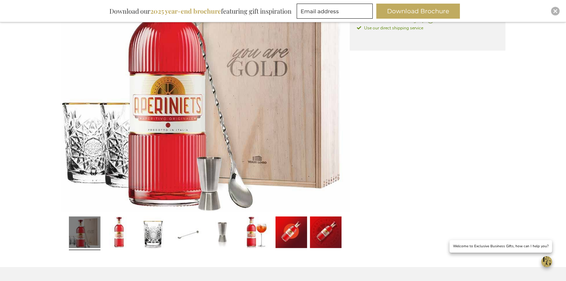
click at [155, 225] on link at bounding box center [154, 232] width 32 height 39
